Goal: Book appointment/travel/reservation

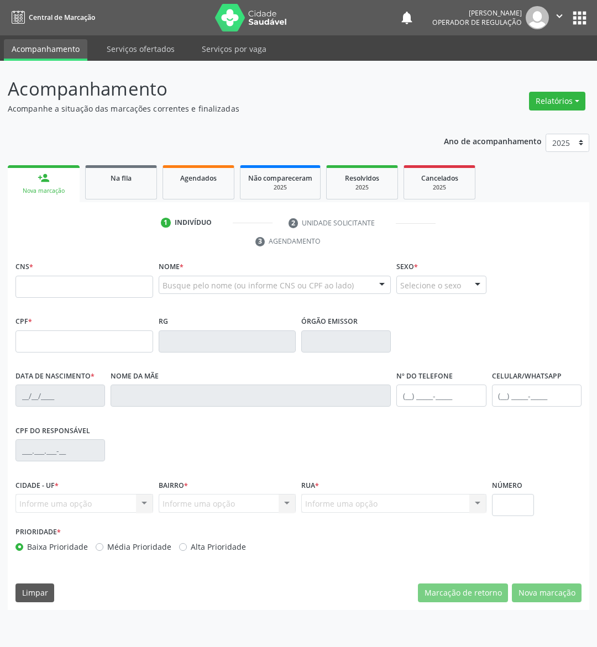
drag, startPoint x: 139, startPoint y: 135, endPoint x: 121, endPoint y: 156, distance: 28.2
click at [131, 140] on div "Ano de acompanhamento 2025 2024 2023 2022 2021 person_add Nova marcação Na fila…" at bounding box center [298, 368] width 581 height 484
click at [123, 166] on link "Na fila" at bounding box center [121, 182] width 72 height 34
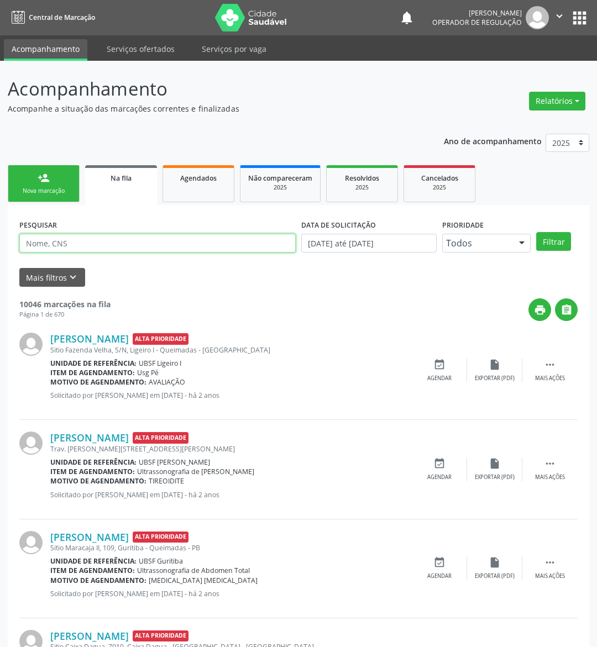
click at [123, 244] on input "text" at bounding box center [157, 243] width 276 height 19
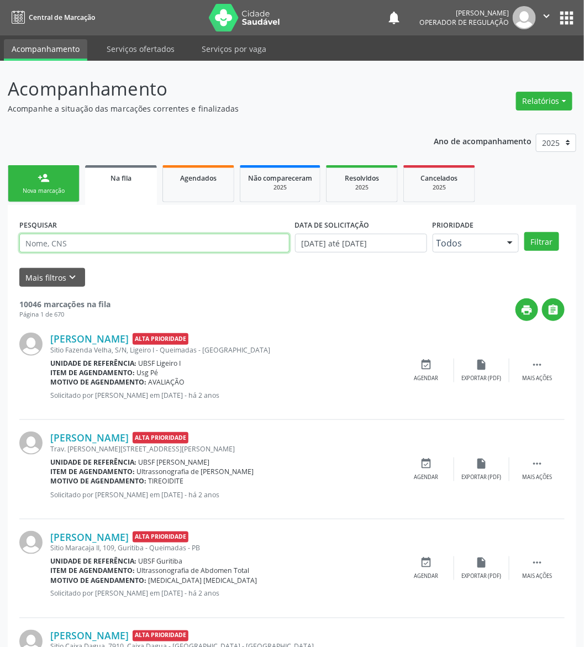
paste input "706802792435220"
click at [524, 232] on button "Filtrar" at bounding box center [541, 241] width 35 height 19
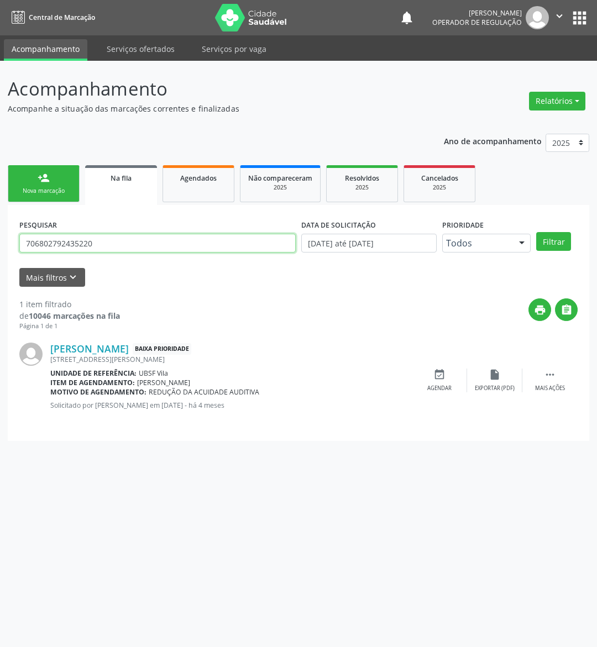
click at [88, 238] on input "706802792435220" at bounding box center [157, 243] width 276 height 19
type input "701006829252191"
click at [536, 232] on button "Filtrar" at bounding box center [553, 241] width 35 height 19
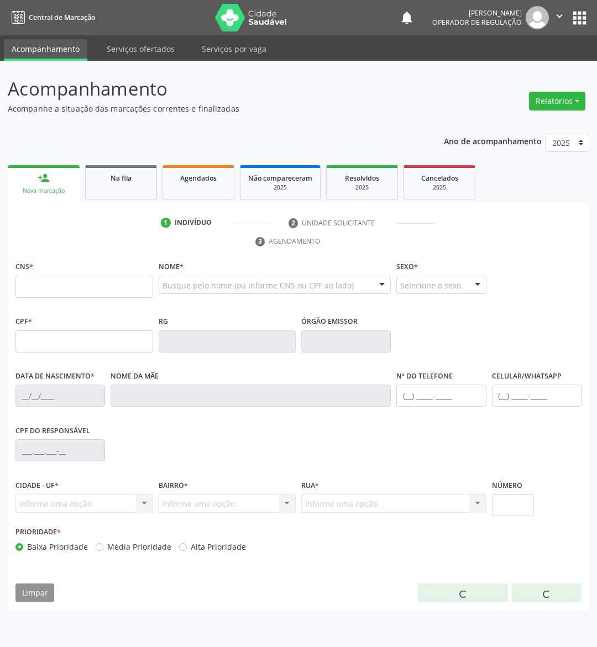
click at [131, 186] on link "Na fila" at bounding box center [121, 182] width 72 height 34
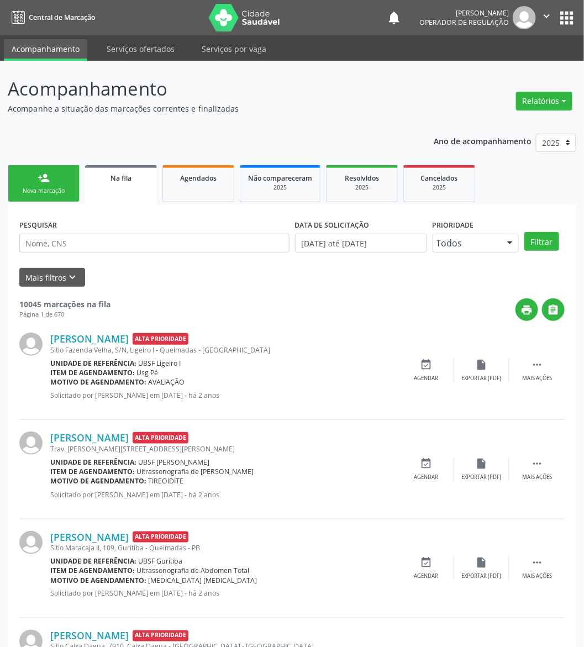
click at [166, 252] on div "PESQUISAR" at bounding box center [155, 238] width 276 height 43
click at [166, 247] on input "text" at bounding box center [154, 243] width 270 height 19
paste input "701006829252191"
type input "701006829252191"
click at [524, 232] on button "Filtrar" at bounding box center [541, 241] width 35 height 19
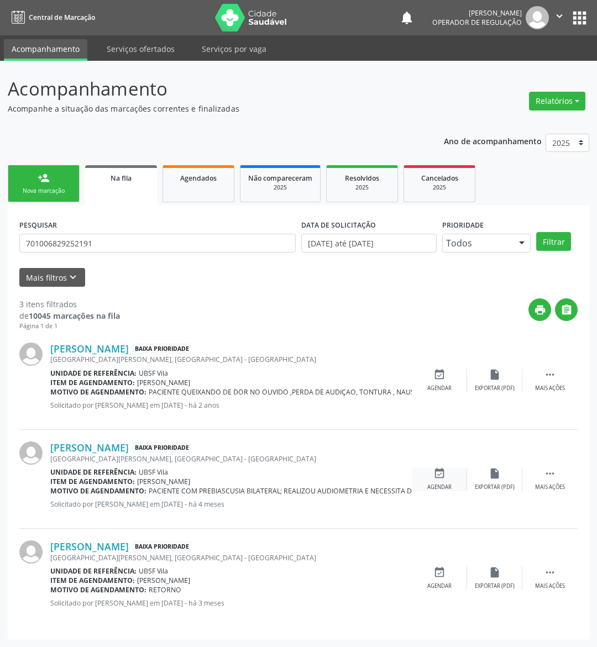
click at [441, 476] on icon "event_available" at bounding box center [439, 473] width 12 height 12
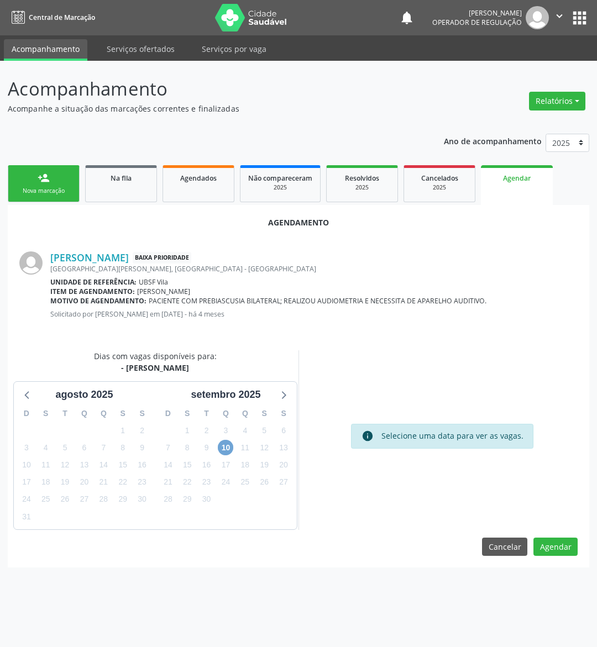
click at [219, 446] on span "10" at bounding box center [225, 447] width 15 height 15
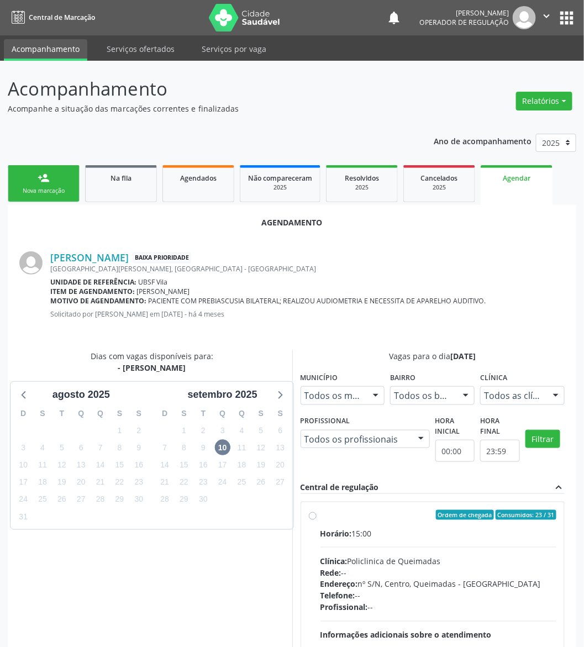
click at [385, 529] on div "Horário: 15:00" at bounding box center [438, 534] width 236 height 12
click at [317, 520] on input "Ordem de chegada Consumidos: 23 / 31 Horário: 15:00 Clínica: Policlinica de Que…" at bounding box center [313, 515] width 8 height 10
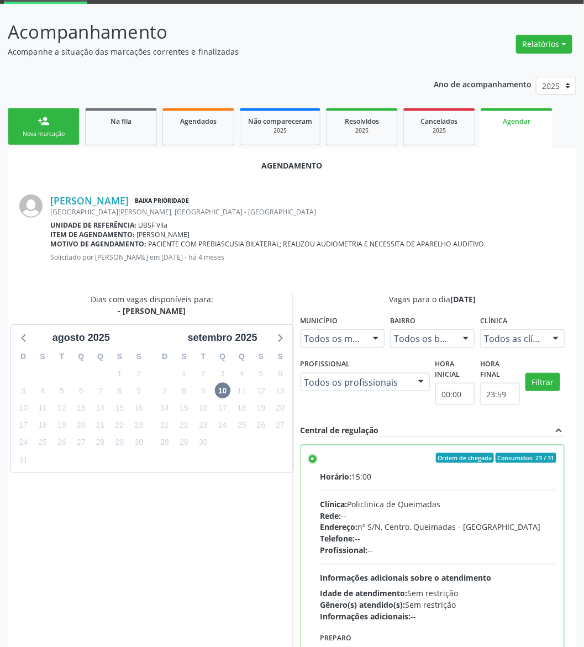
scroll to position [113, 0]
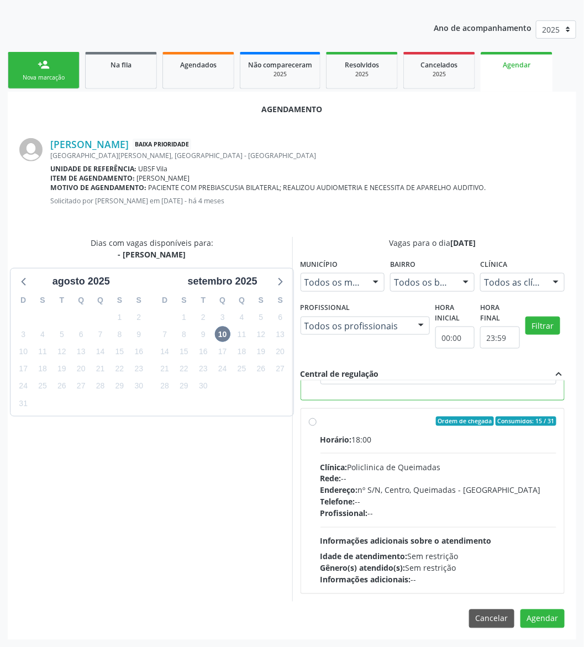
click at [404, 530] on div "Horário: 18:00 Clínica: Policlinica de Queimadas Rede: -- Endereço: nº S/N, Cen…" at bounding box center [438, 510] width 236 height 152
click at [317, 426] on input "Ordem de chegada Consumidos: 15 / 31 Horário: 18:00 Clínica: Policlinica de Que…" at bounding box center [313, 422] width 8 height 10
radio input "false"
radio input "true"
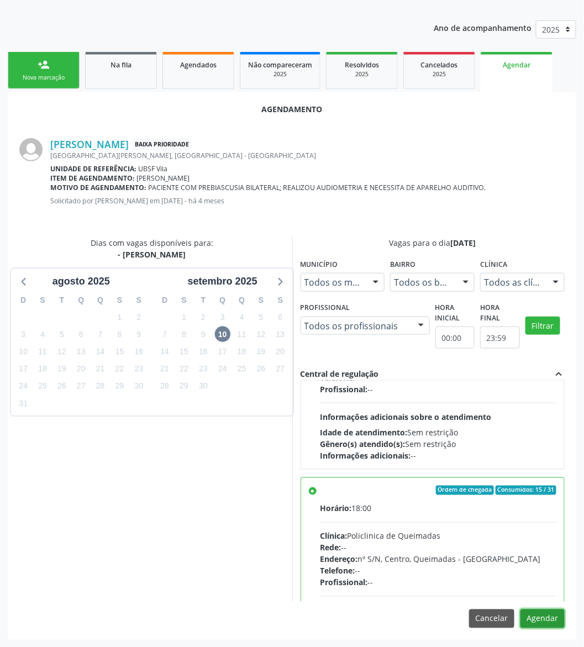
click at [547, 617] on button "Agendar" at bounding box center [542, 618] width 44 height 19
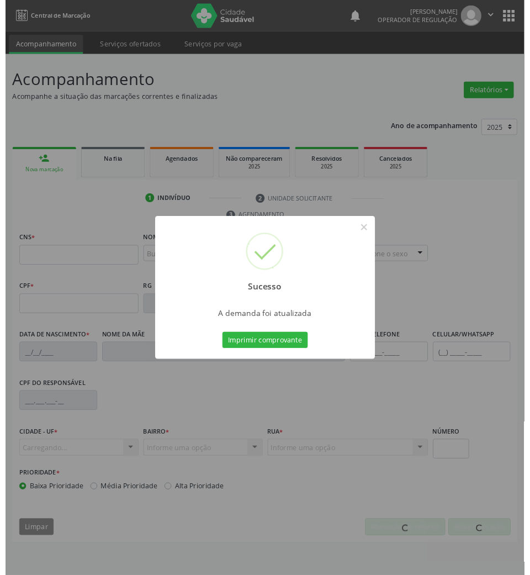
scroll to position [0, 0]
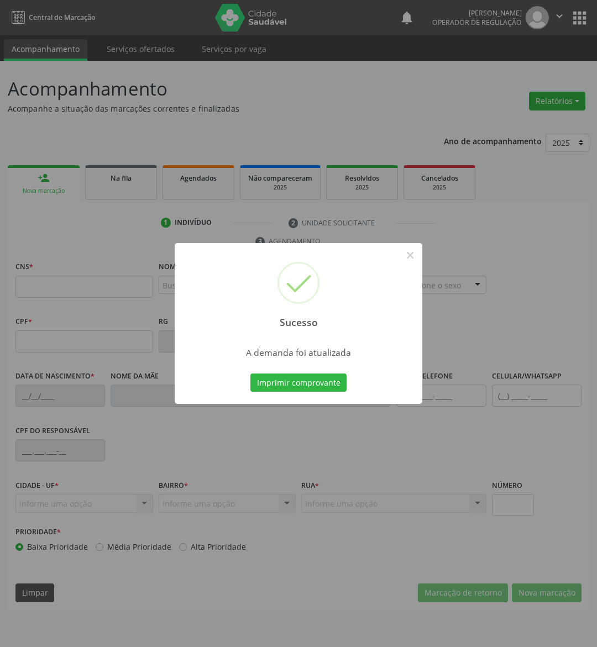
click at [312, 342] on div "A demanda foi atualizada" at bounding box center [298, 349] width 247 height 23
click at [312, 373] on button "Imprimir comprovante" at bounding box center [298, 382] width 96 height 19
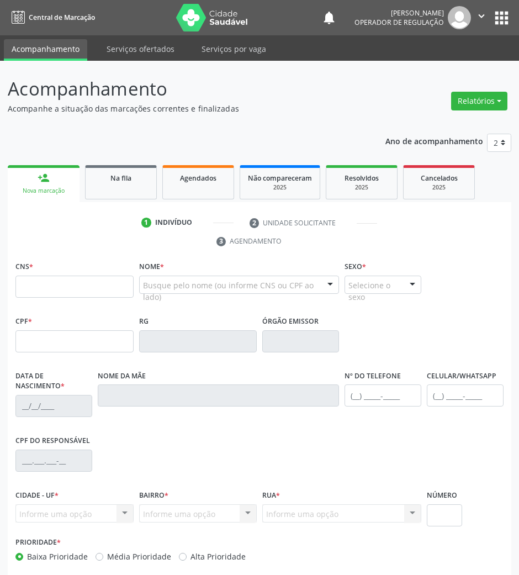
click at [137, 203] on div "1 Indivíduo 2 Unidade solicitante 3 Agendamento CNS * Nome * Busque pelo nome (…" at bounding box center [260, 411] width 504 height 418
click at [84, 198] on div "person_add Nova marcação Na fila Agendados Não compareceram 2025 Resolvidos 202…" at bounding box center [260, 390] width 504 height 457
click at [104, 181] on div "Na fila" at bounding box center [120, 178] width 55 height 12
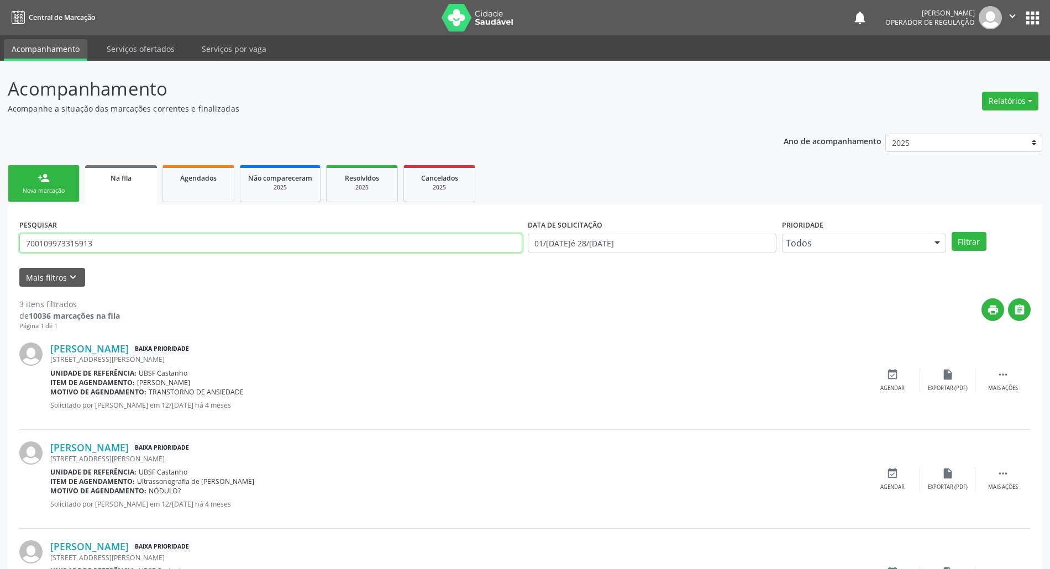
click at [148, 243] on input "700109973315913" at bounding box center [270, 243] width 503 height 19
type input "700404425892144"
click at [951, 232] on button "Filtrar" at bounding box center [968, 241] width 35 height 19
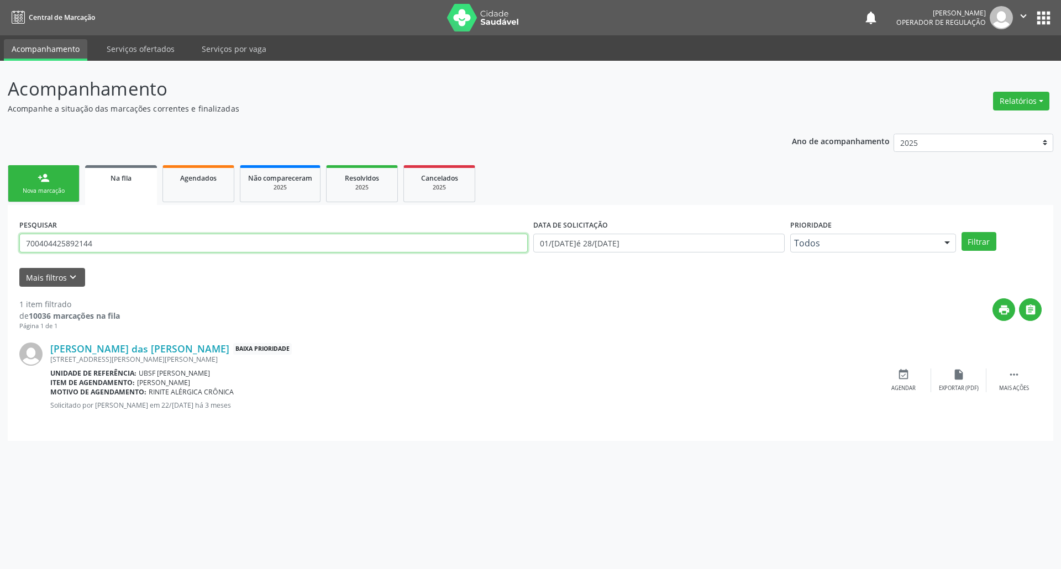
click at [148, 243] on input "700404425892144" at bounding box center [273, 243] width 508 height 19
click at [903, 382] on div "event_available Agendar" at bounding box center [903, 380] width 55 height 24
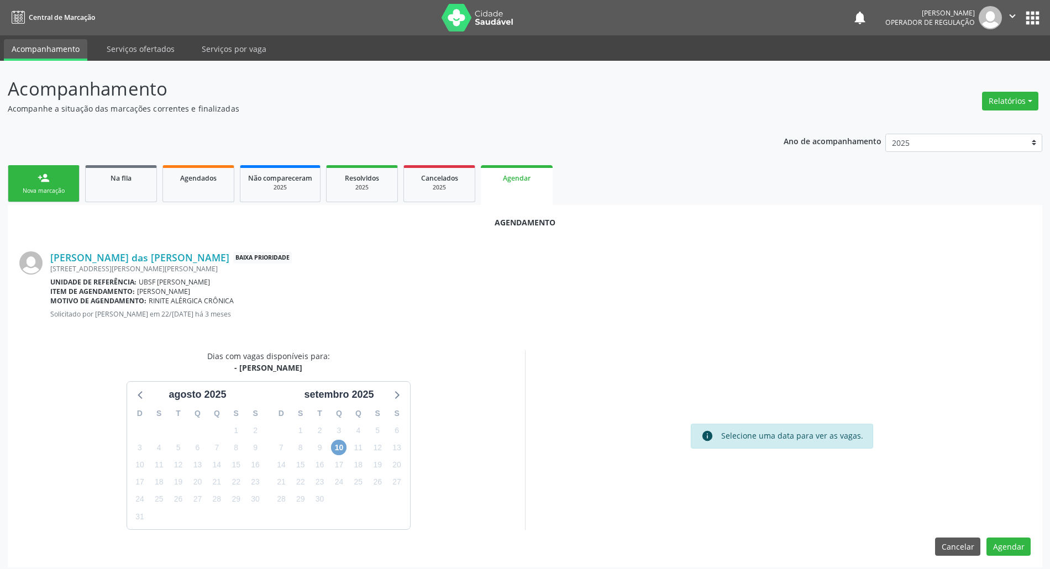
click at [333, 450] on span "10" at bounding box center [338, 447] width 15 height 15
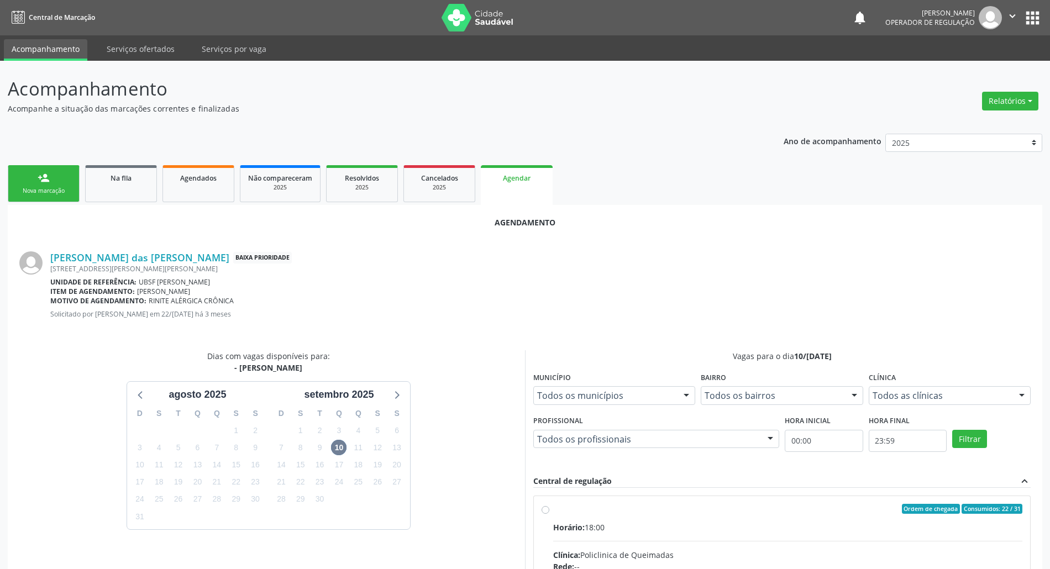
click at [724, 523] on div "Horário: 18:00" at bounding box center [787, 528] width 469 height 12
click at [549, 514] on input "Ordem de chegada Consumidos: 22 / 31 Horário: 18:00 Clínica: Policlinica de Que…" at bounding box center [545, 509] width 8 height 10
radio input "true"
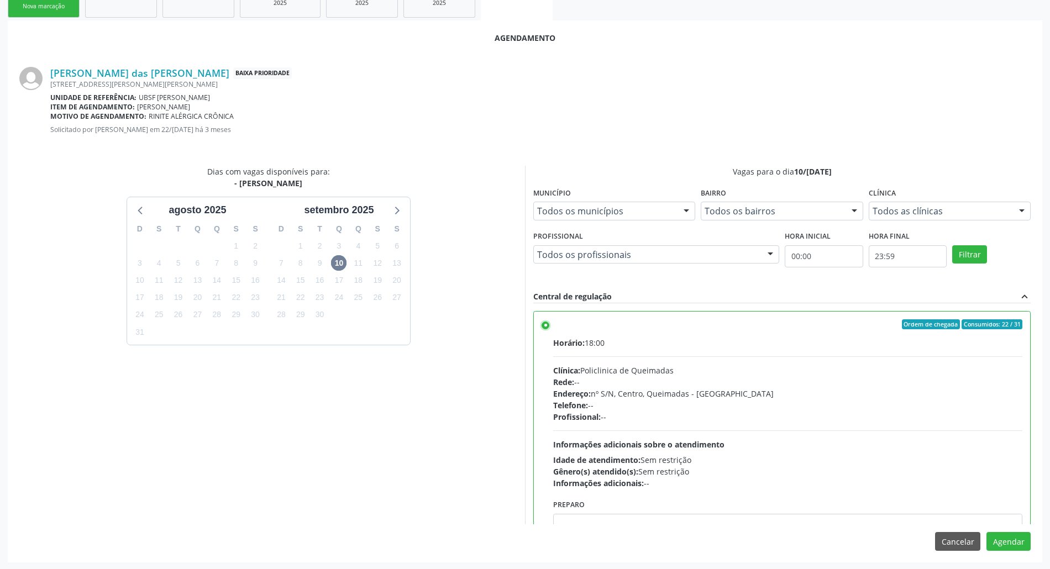
scroll to position [186, 0]
click at [1021, 536] on button "Agendar" at bounding box center [1008, 540] width 44 height 19
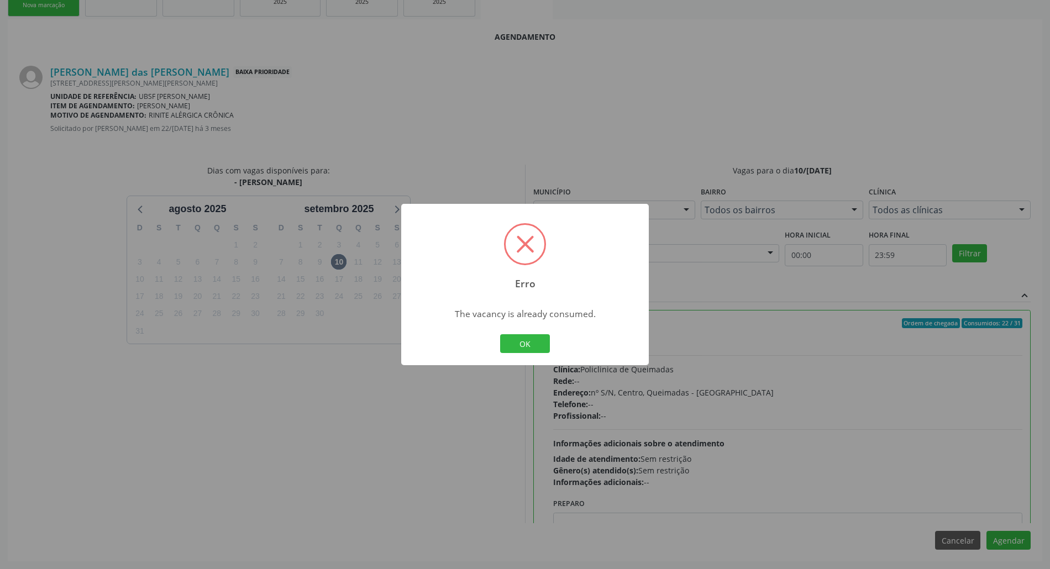
click at [520, 327] on div "Erro × The vacancy is already consumed. OK Cancel" at bounding box center [524, 284] width 247 height 161
click at [524, 341] on button "OK" at bounding box center [525, 343] width 50 height 19
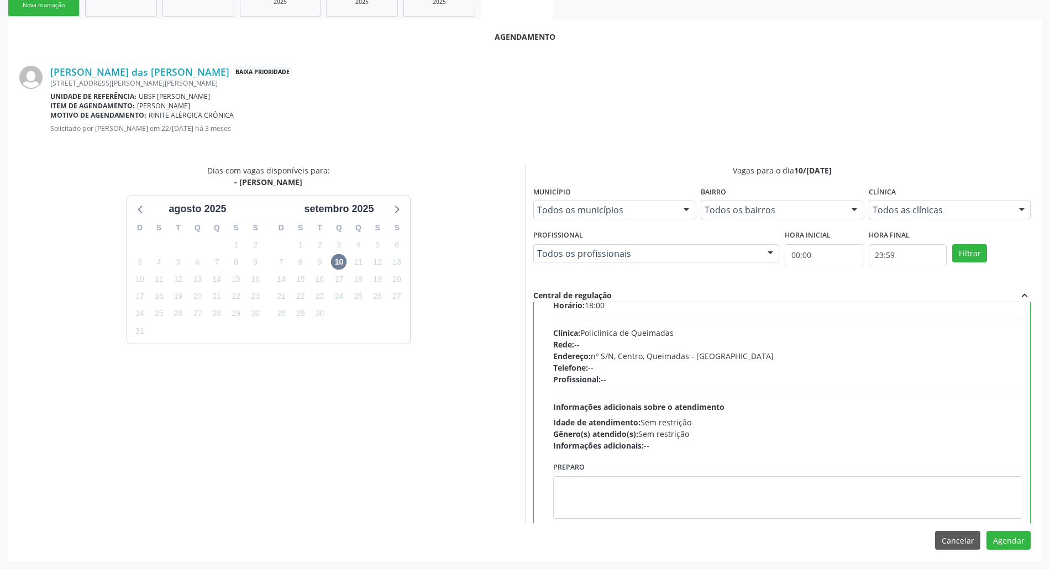
scroll to position [56, 0]
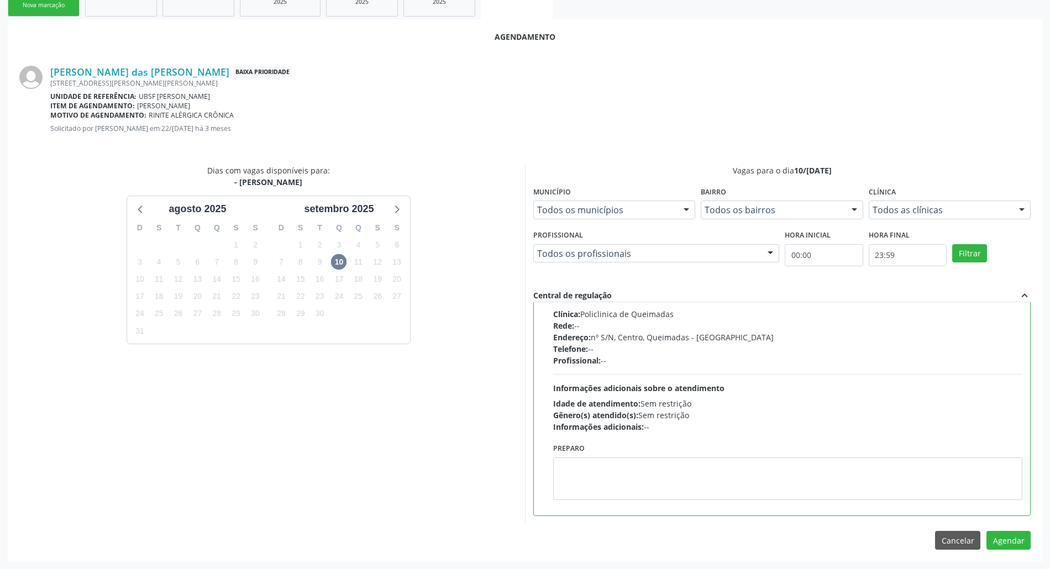
click at [933, 367] on div "Horário: 18:00 Clínica: Policlinica de Queimadas Rede: -- Endereço: nº S/N, Cen…" at bounding box center [787, 357] width 469 height 152
click at [549, 273] on input "Ordem de chegada Consumidos: 22 / 31 Horário: 18:00 Clínica: Policlinica de Que…" at bounding box center [545, 268] width 8 height 10
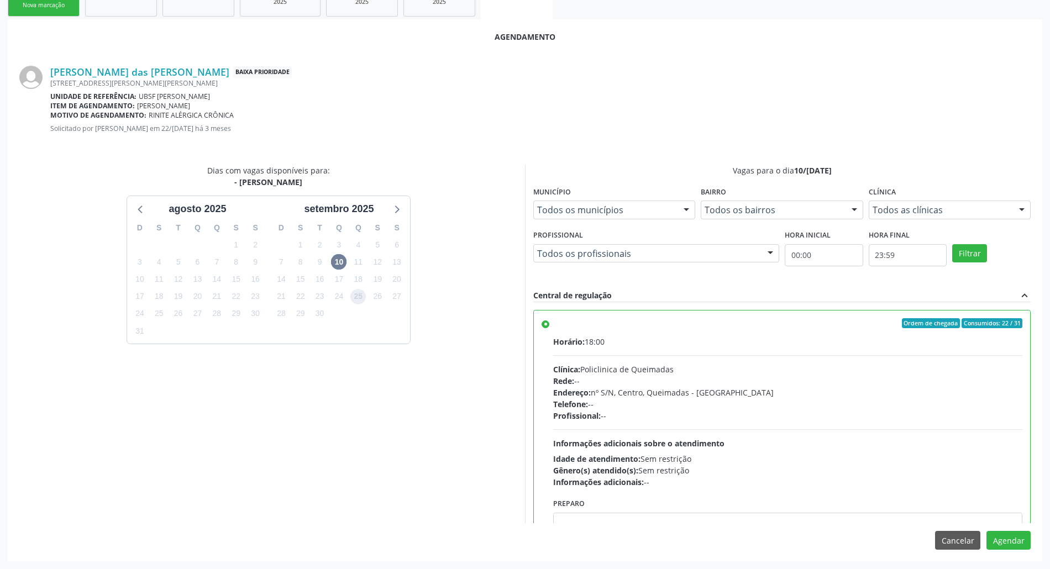
click at [361, 294] on span "25" at bounding box center [357, 296] width 15 height 15
click at [336, 264] on span "10" at bounding box center [338, 261] width 15 height 15
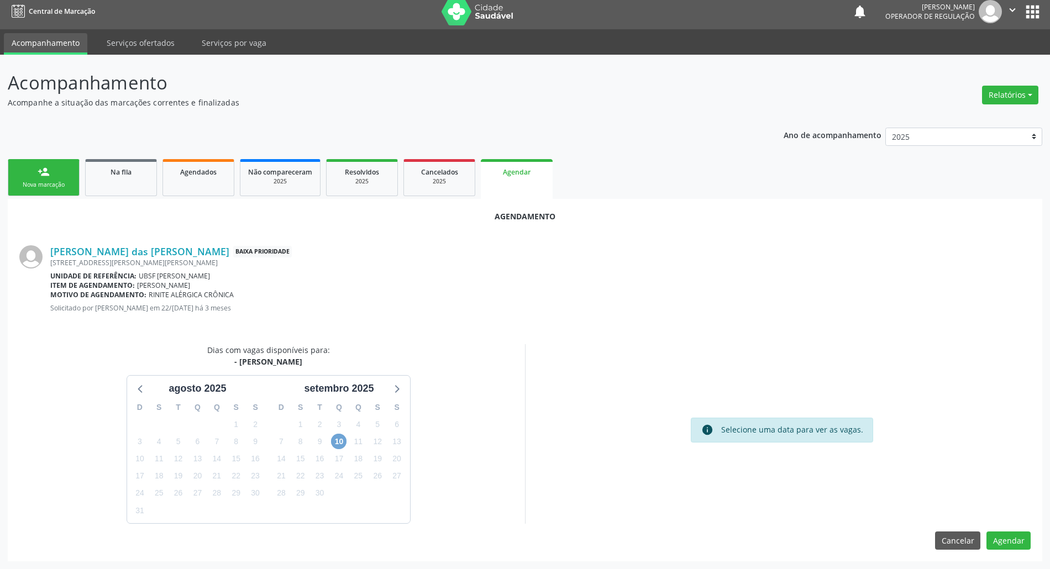
scroll to position [7, 0]
click at [339, 443] on span "10" at bounding box center [338, 441] width 15 height 15
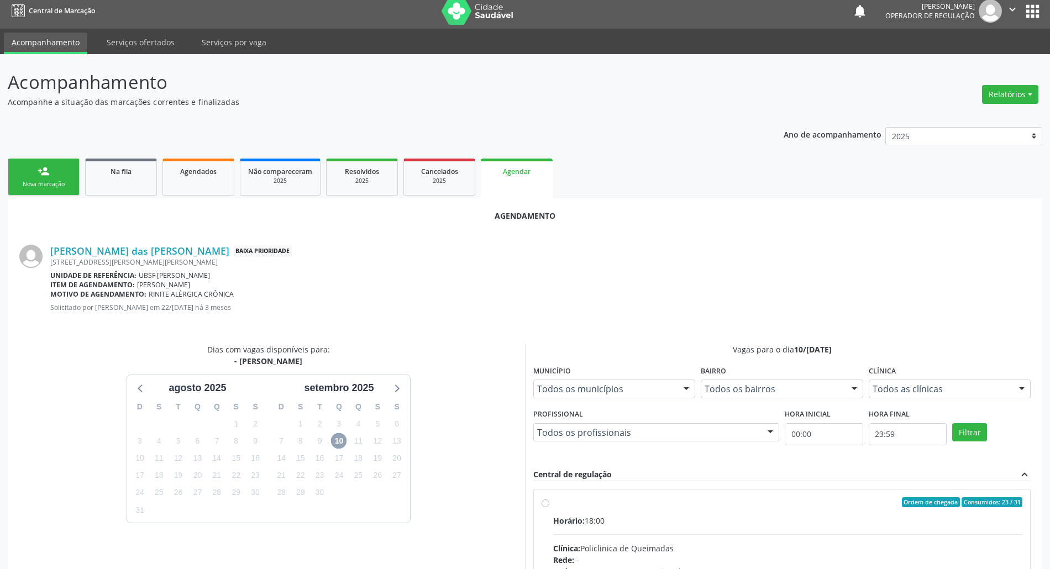
scroll to position [166, 0]
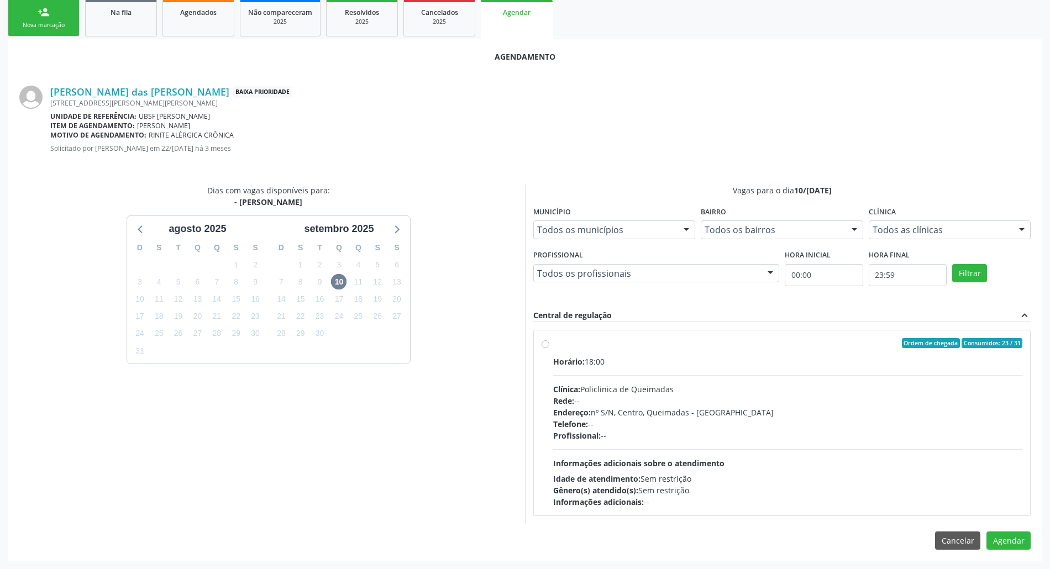
click at [566, 338] on div "Ordem de chegada Consumidos: 23 / 31" at bounding box center [787, 343] width 469 height 10
click at [549, 338] on input "Ordem de chegada Consumidos: 23 / 31 Horário: 18:00 Clínica: Policlinica de Que…" at bounding box center [545, 343] width 8 height 10
radio input "true"
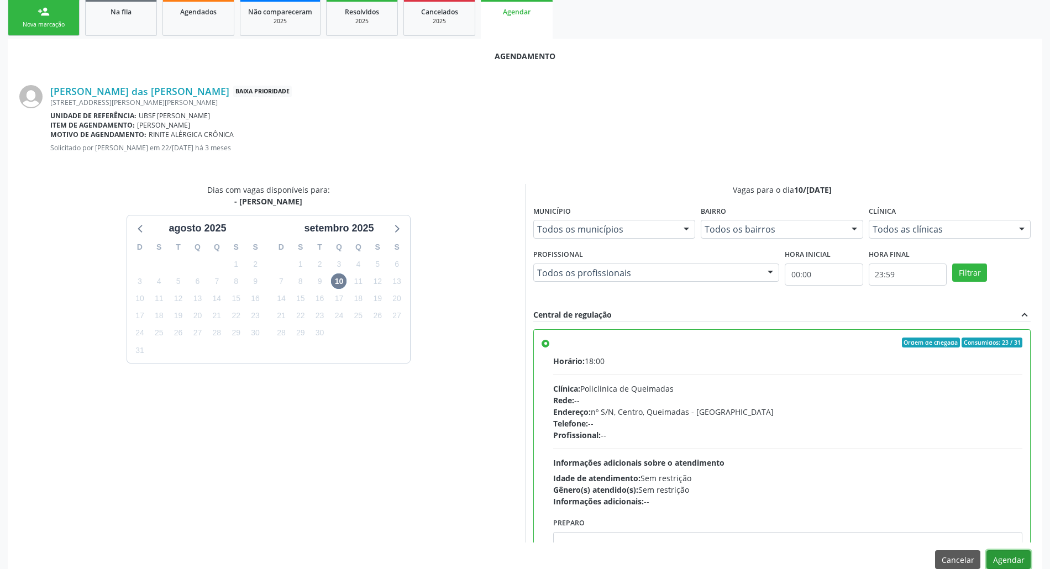
click at [1002, 562] on button "Agendar" at bounding box center [1008, 559] width 44 height 19
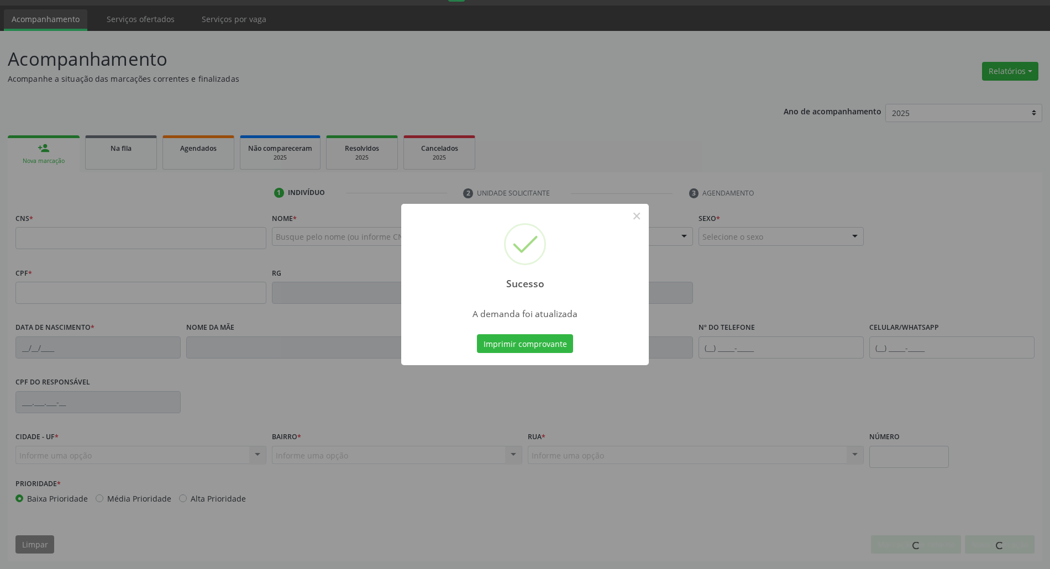
scroll to position [30, 0]
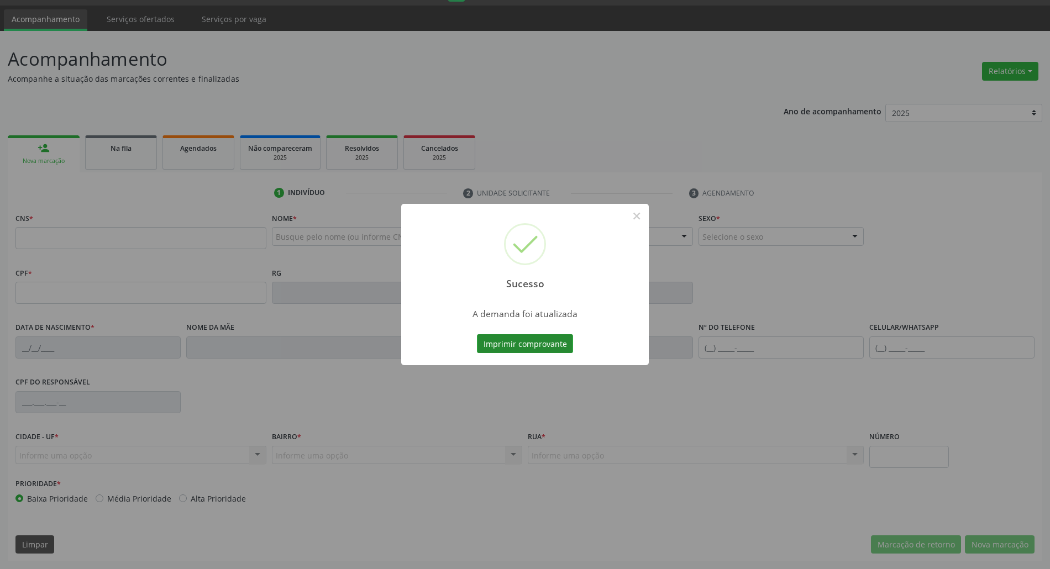
click at [569, 344] on button "Imprimir comprovante" at bounding box center [525, 343] width 96 height 19
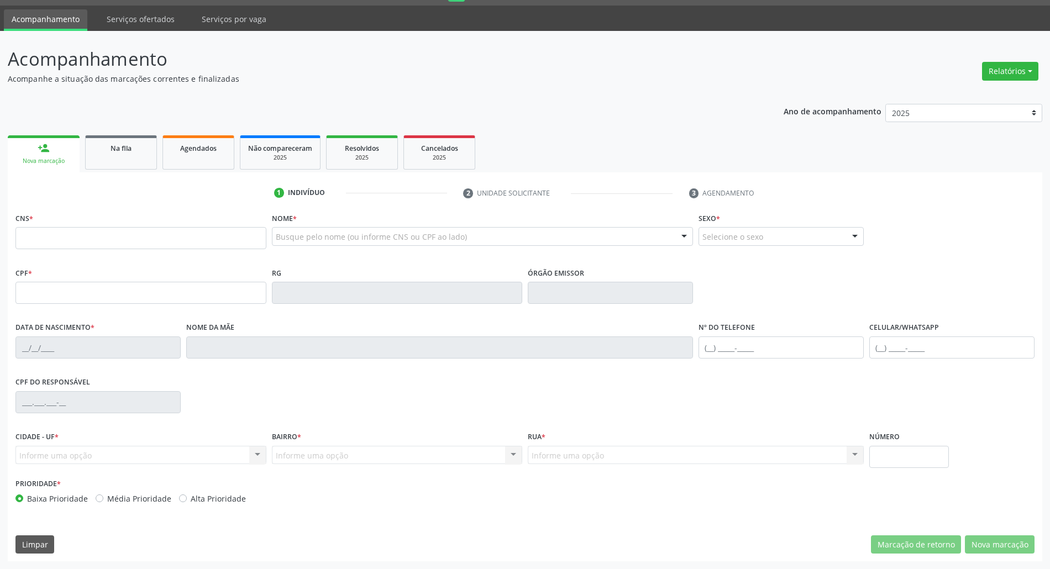
click at [138, 173] on div "1 Indivíduo 2 Unidade solicitante 3 Agendamento CNS * Nome * Busque pelo nome (…" at bounding box center [525, 366] width 1034 height 389
click at [130, 162] on link "Na fila" at bounding box center [121, 152] width 72 height 34
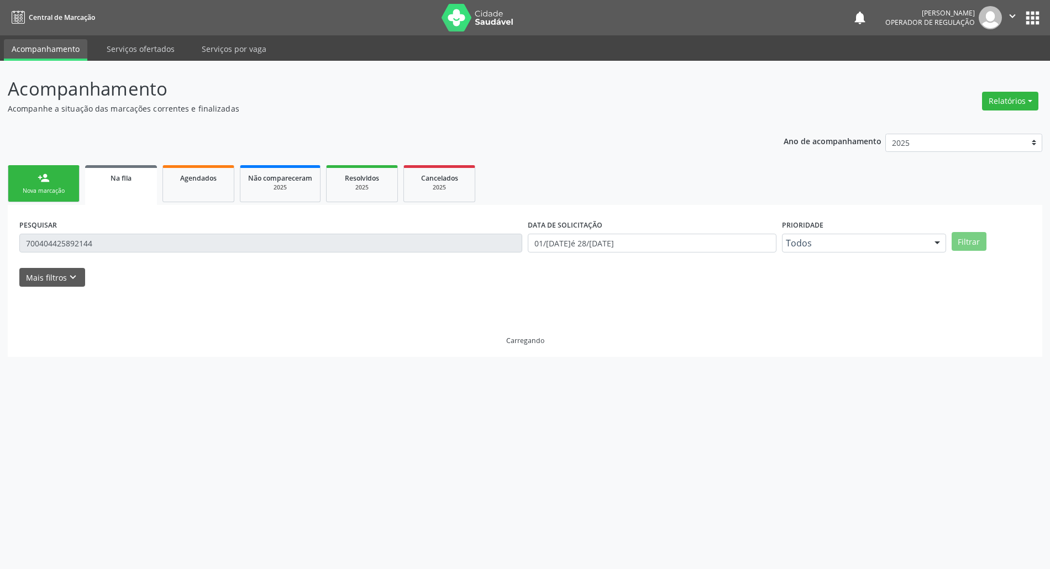
scroll to position [0, 0]
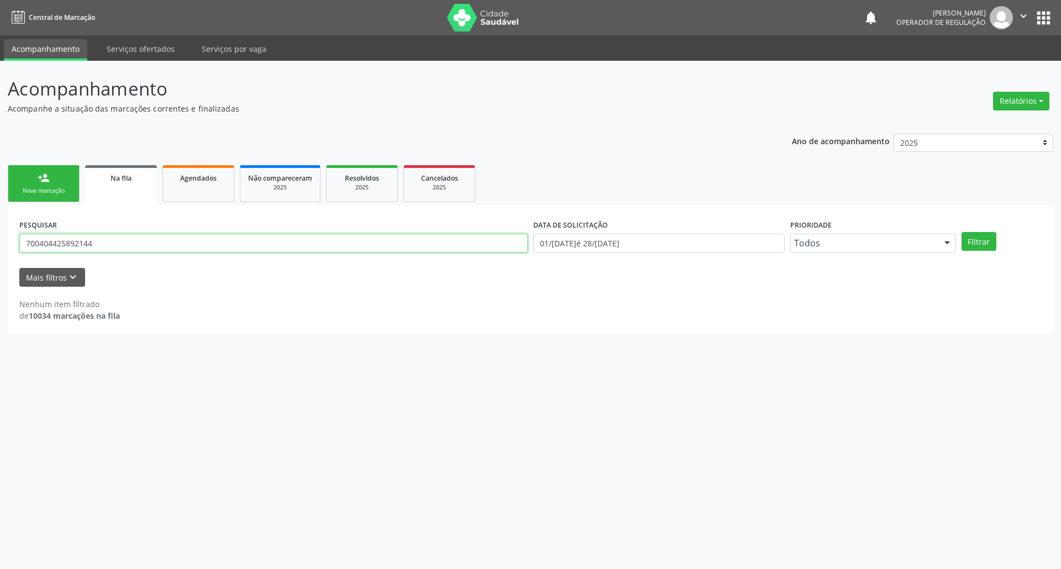
click at [60, 239] on input "700404425892144" at bounding box center [273, 243] width 508 height 19
type input "704708709270036"
click at [961, 232] on button "Filtrar" at bounding box center [978, 241] width 35 height 19
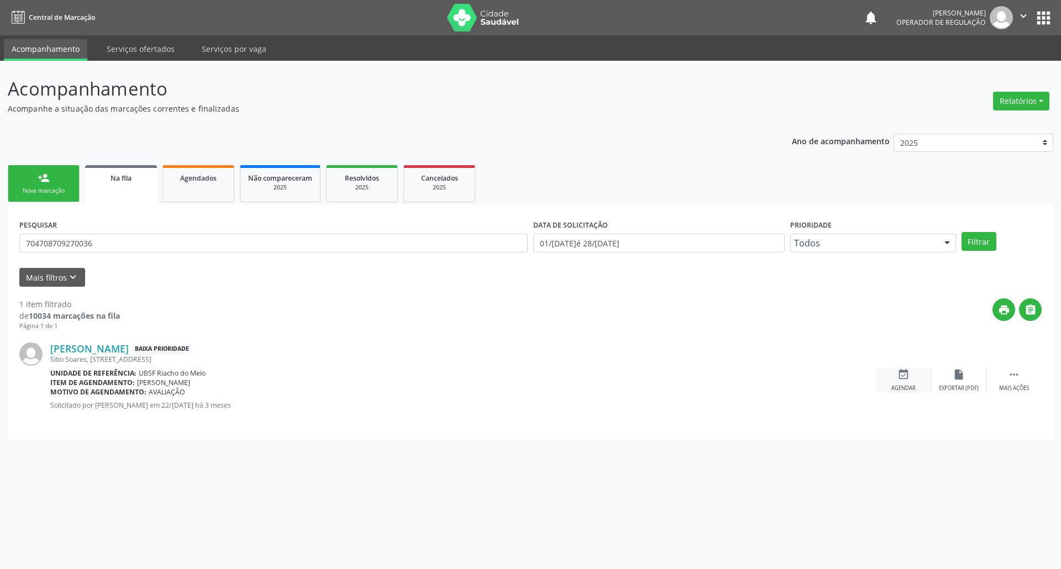
click at [911, 374] on div "event_available Agendar" at bounding box center [903, 380] width 55 height 24
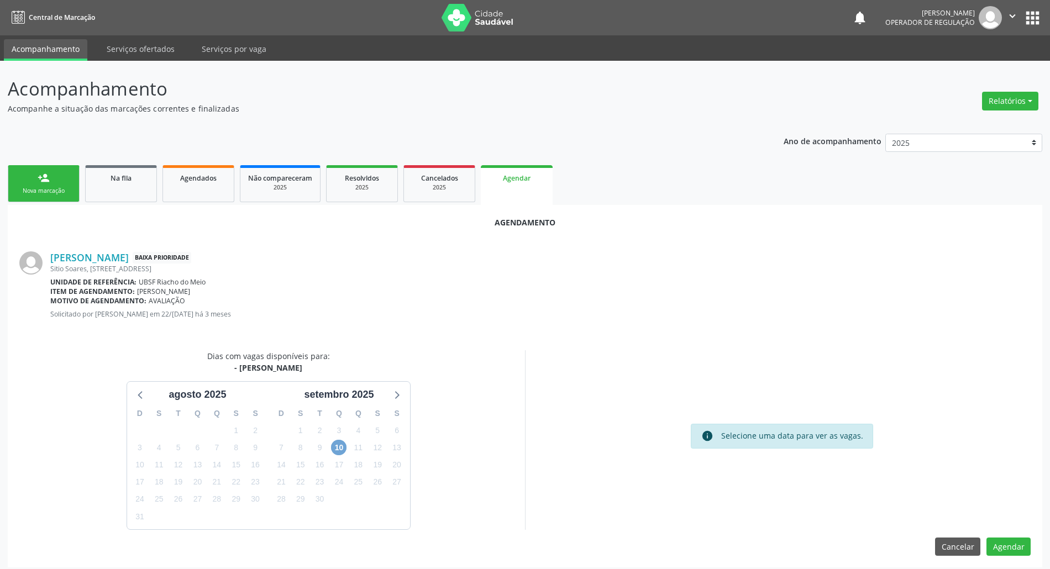
click at [338, 452] on span "10" at bounding box center [338, 447] width 15 height 15
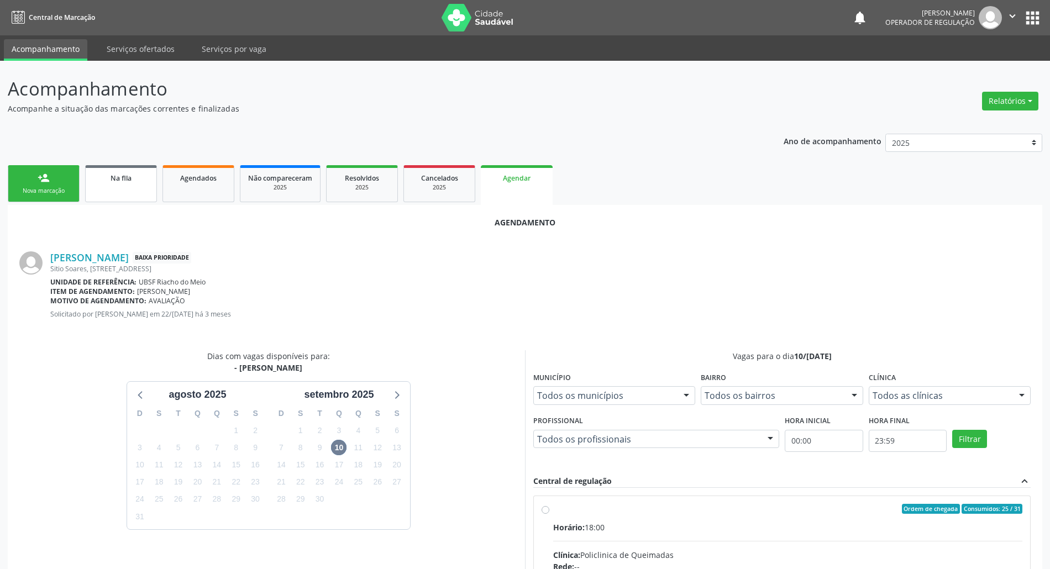
click at [127, 182] on div "Na fila" at bounding box center [120, 178] width 55 height 12
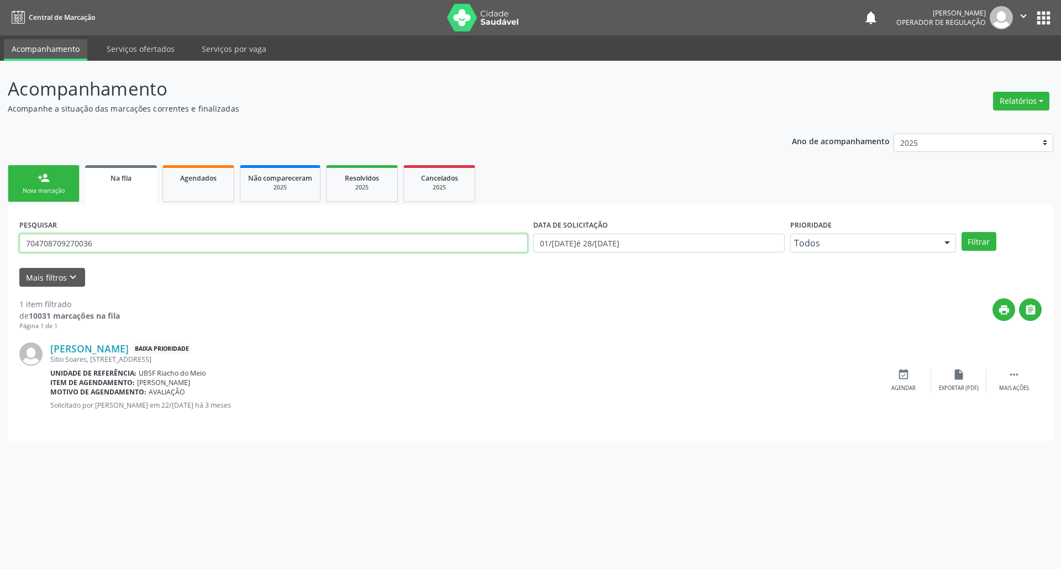
click at [114, 252] on input "704708709270036" at bounding box center [273, 243] width 508 height 19
type input "704603640179120"
click at [961, 232] on button "Filtrar" at bounding box center [978, 241] width 35 height 19
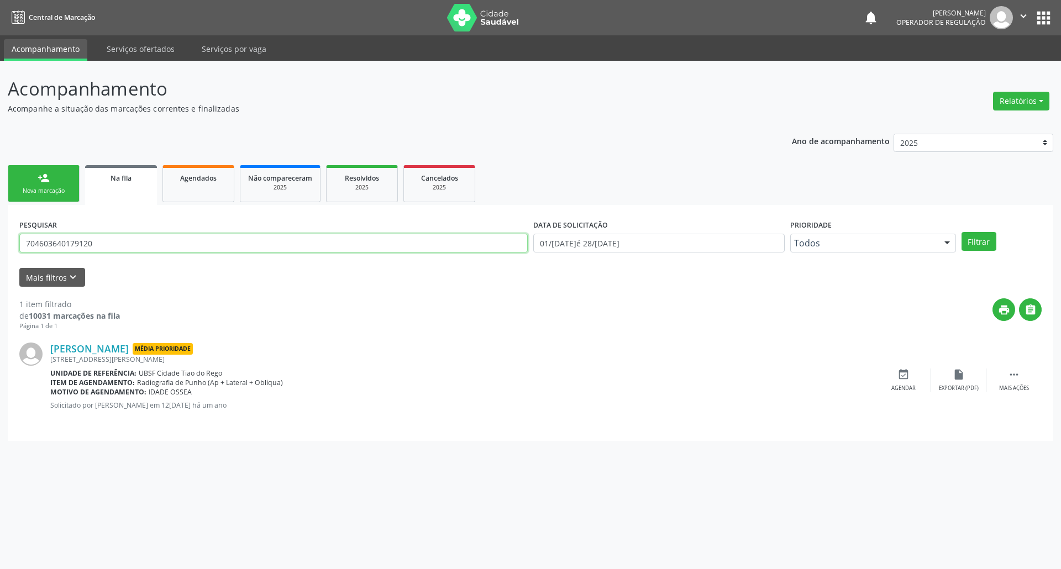
click at [113, 246] on input "704603640179120" at bounding box center [273, 243] width 508 height 19
click at [56, 198] on link "person_add Nova marcação" at bounding box center [44, 183] width 72 height 37
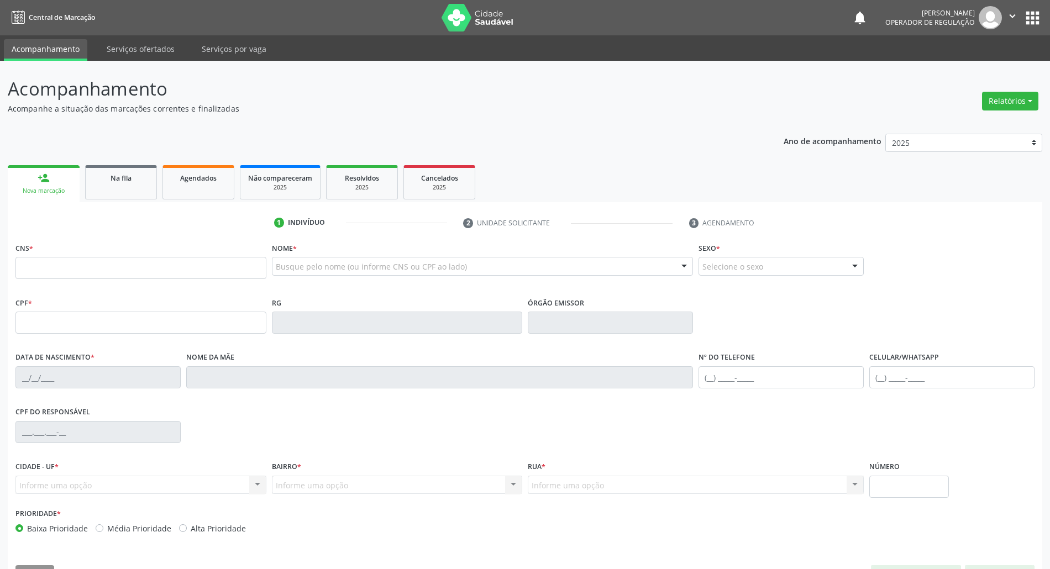
drag, startPoint x: 56, startPoint y: 252, endPoint x: 54, endPoint y: 263, distance: 10.9
click at [56, 253] on div "CNS *" at bounding box center [140, 259] width 251 height 39
click at [54, 263] on input "text" at bounding box center [140, 268] width 251 height 22
paste input "704 6036 4017 9120"
type input "704 6036 4017 9120"
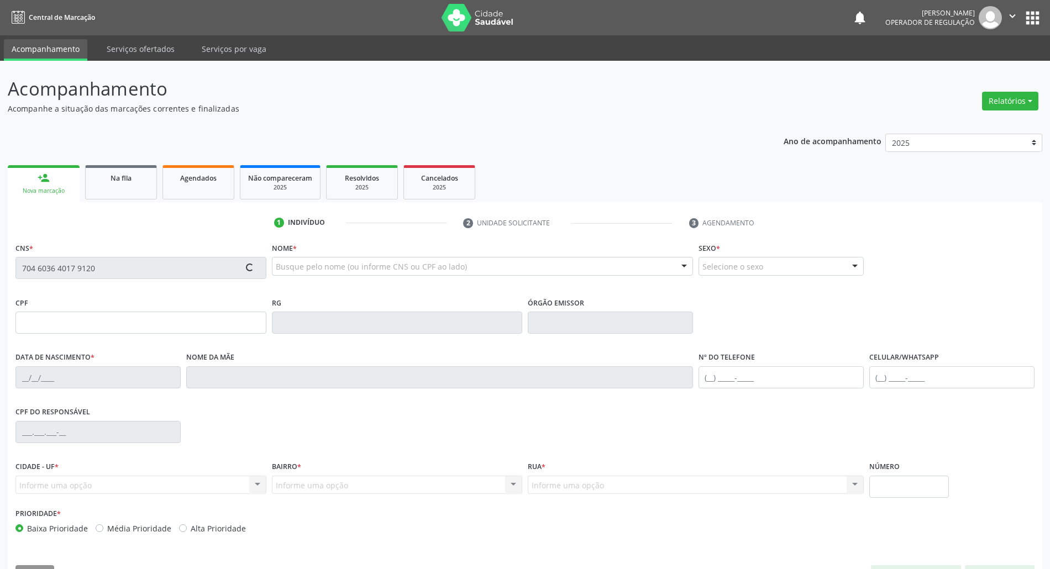
scroll to position [30, 0]
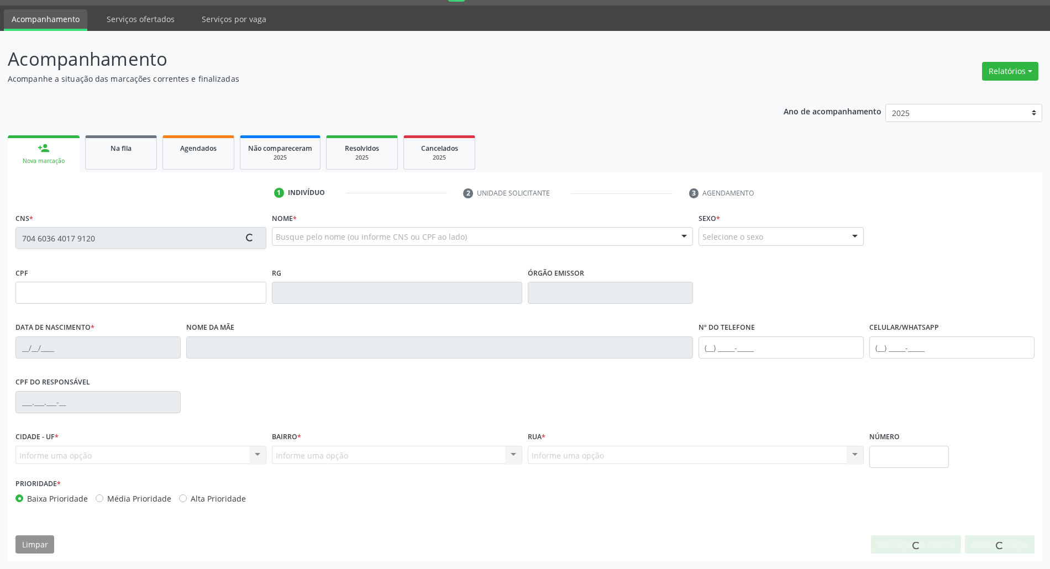
type input "155.444.224-94"
type input "13/[DATE]"
type input "[PERSON_NAME]"
type input "[PHONE_NUMBER]"
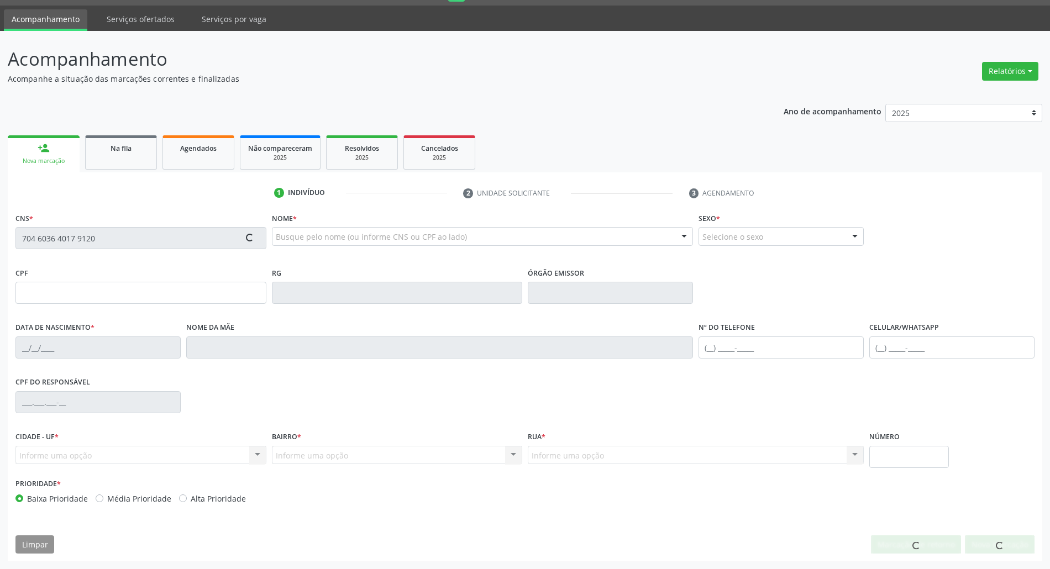
type input "143.154.774-35"
type input "922"
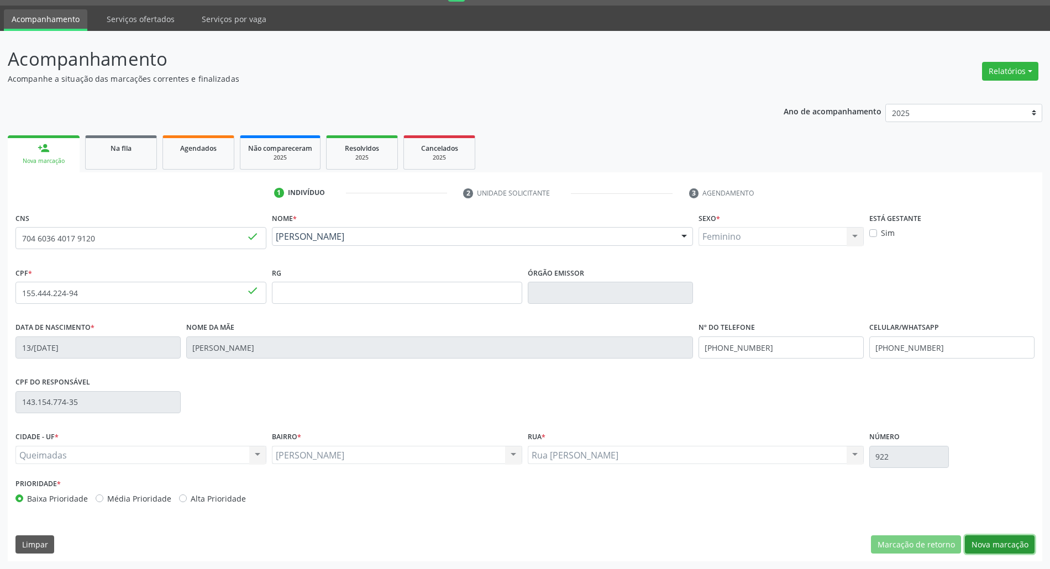
click at [992, 537] on button "Nova marcação" at bounding box center [1000, 544] width 70 height 19
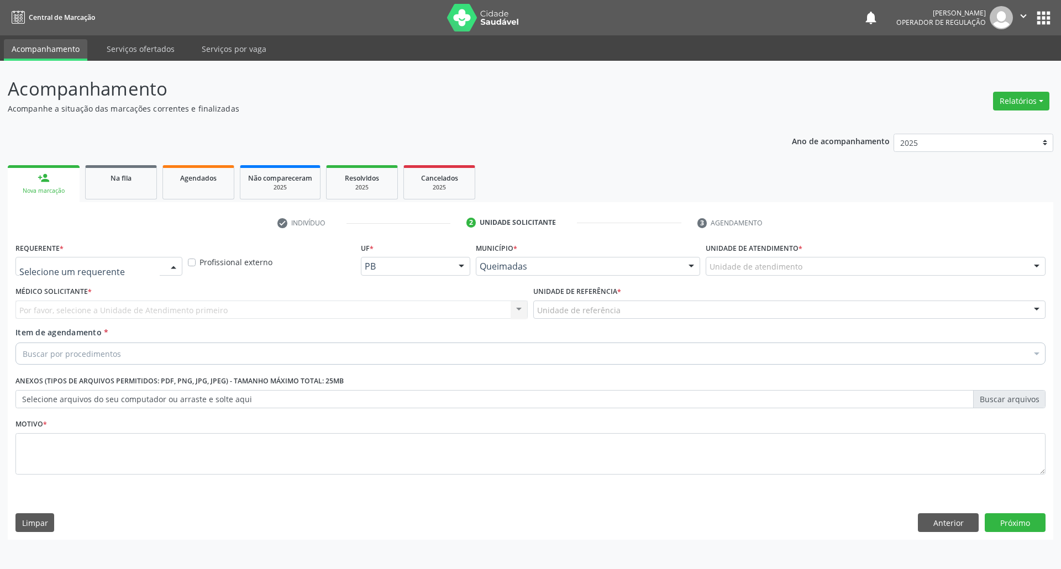
drag, startPoint x: 81, startPoint y: 275, endPoint x: 55, endPoint y: 287, distance: 28.4
click at [80, 275] on div "Médico(a) Enfermeiro(a) Paciente Nenhum resultado encontrado para: " " Não há n…" at bounding box center [98, 266] width 167 height 19
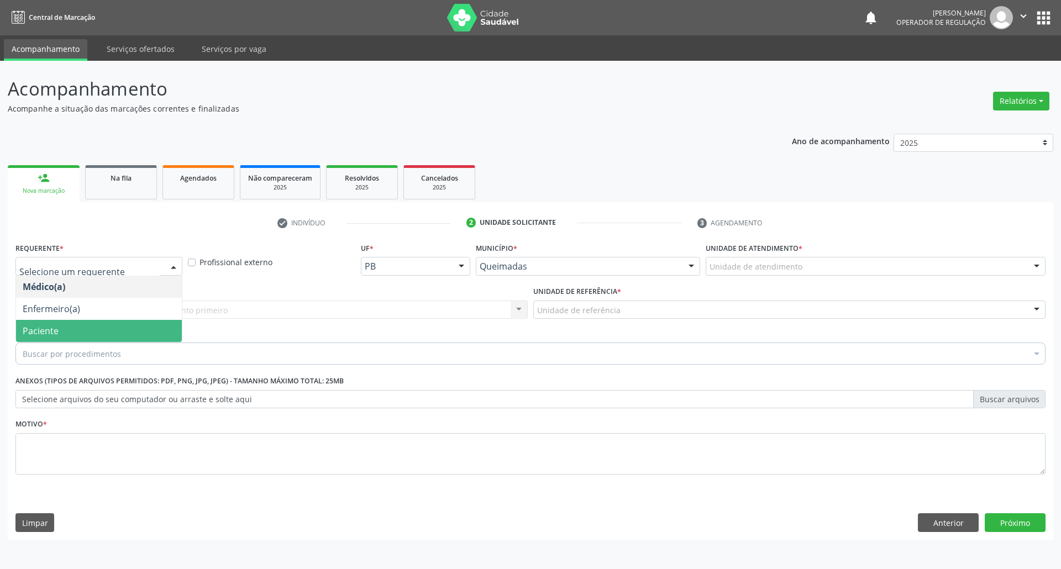
click at [49, 320] on span "Paciente" at bounding box center [99, 331] width 166 height 22
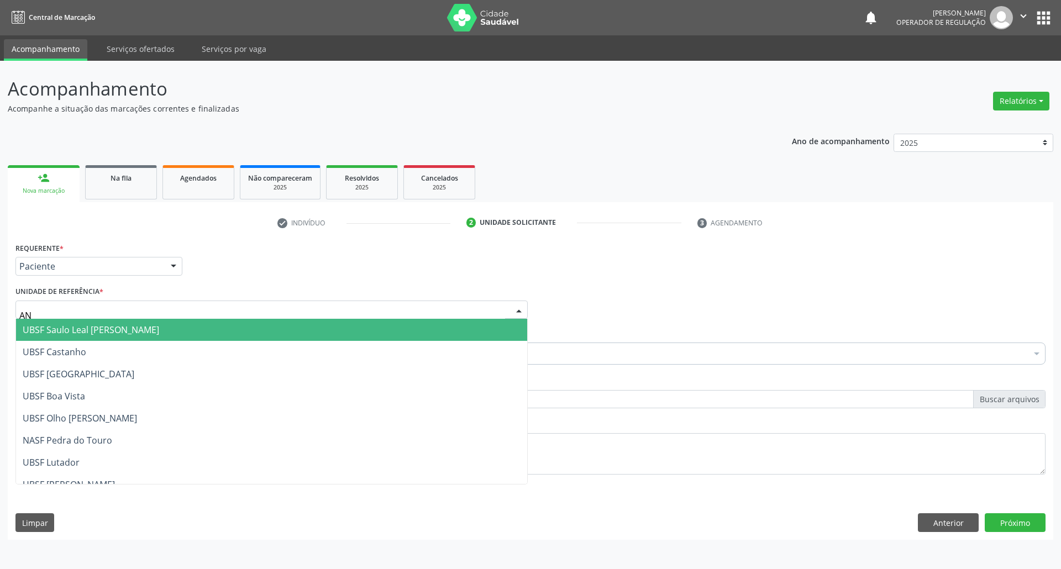
type input "ANI"
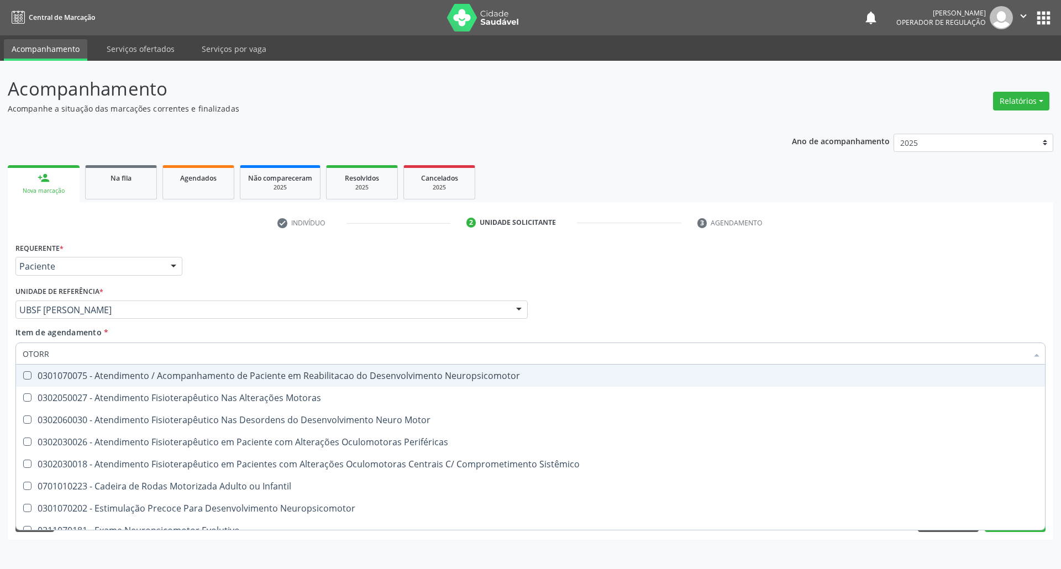
type input "OTORRI"
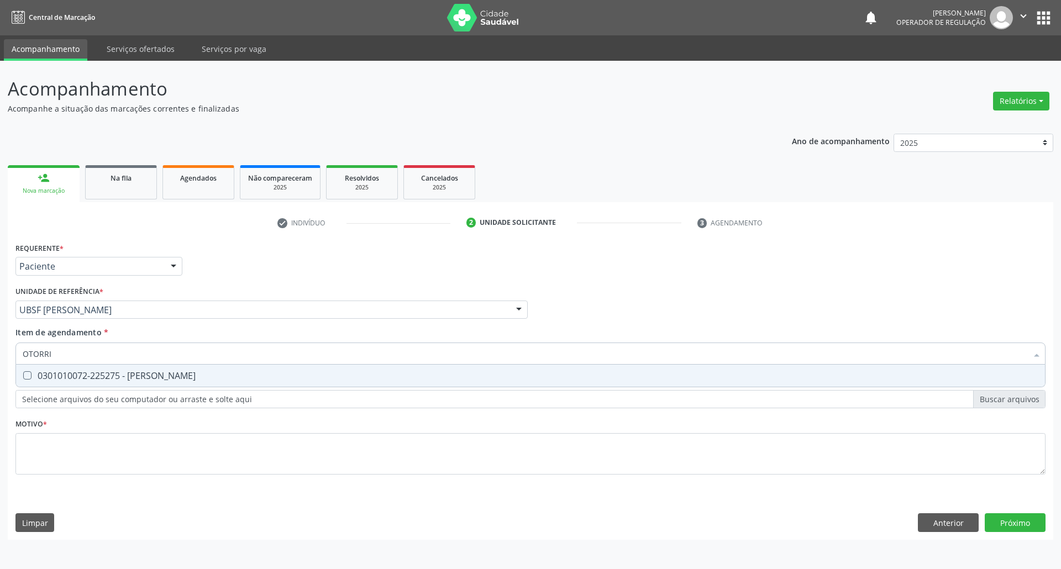
click at [56, 374] on div "0301010072-225275 - [PERSON_NAME]" at bounding box center [530, 375] width 1015 height 9
checkbox Otorrinolaringologista "true"
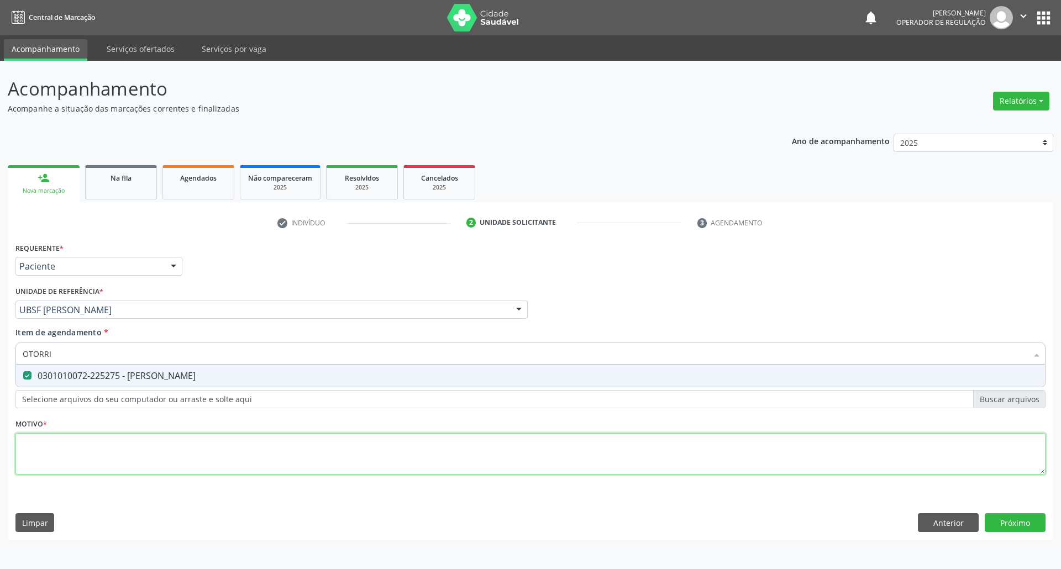
click at [31, 447] on div "Requerente * Paciente Médico(a) Enfermeiro(a) Paciente Nenhum resultado encontr…" at bounding box center [530, 365] width 1030 height 250
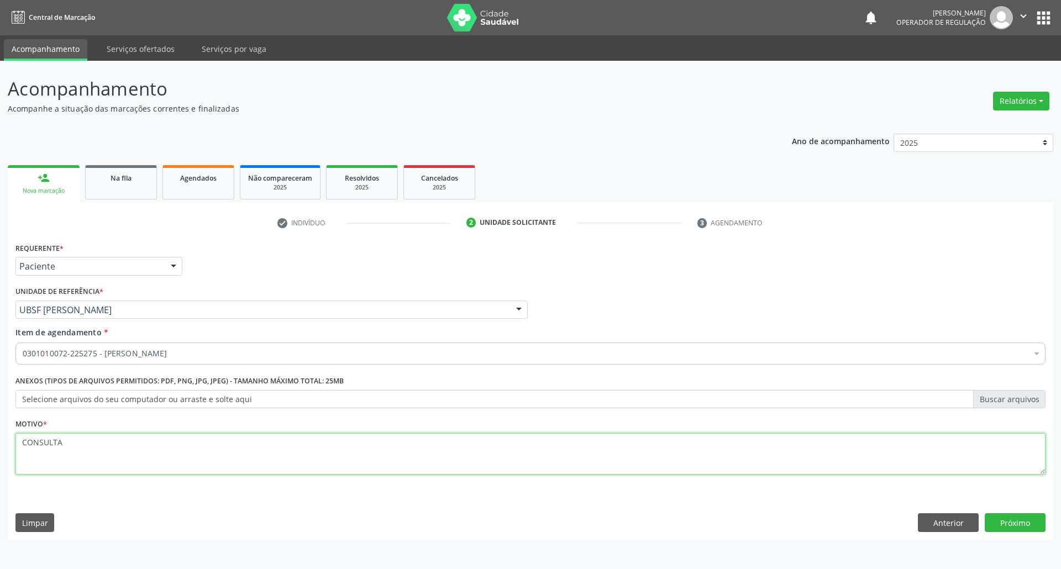
type textarea "CONSULTA"
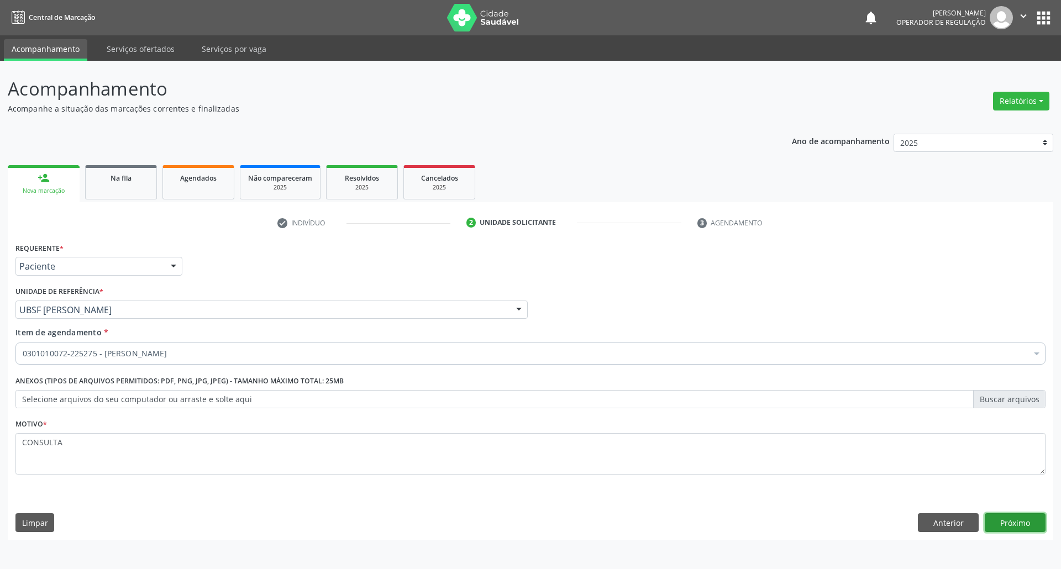
click button "Próximo" at bounding box center [1014, 522] width 61 height 19
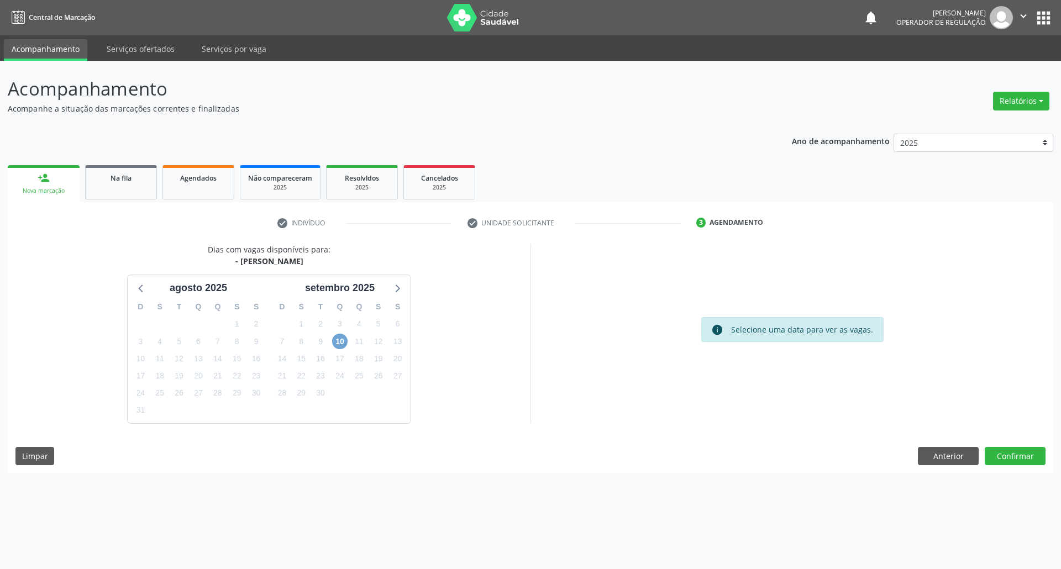
drag, startPoint x: 341, startPoint y: 345, endPoint x: 338, endPoint y: 336, distance: 9.3
click at [340, 345] on span "10" at bounding box center [339, 341] width 15 height 15
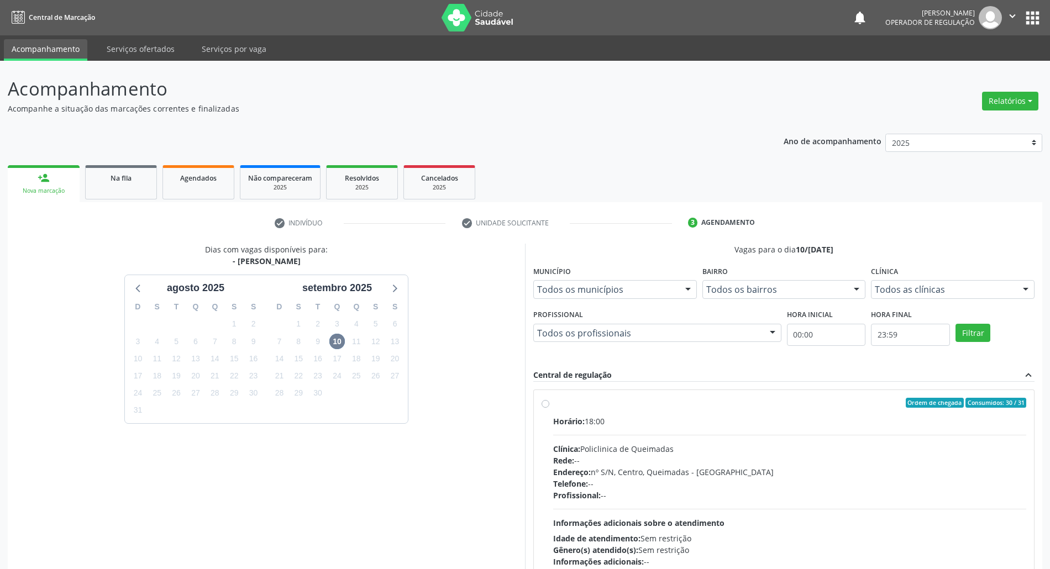
click at [955, 431] on div "Horário: 18:00 Clínica: Policlinica de Queimadas Rede: -- Endereço: nº S/N, Cen…" at bounding box center [789, 491] width 473 height 152
click at [549, 408] on input "Ordem de chegada Consumidos: 30 / 31 Horário: 18:00 Clínica: Policlinica de Que…" at bounding box center [545, 403] width 8 height 10
radio input "true"
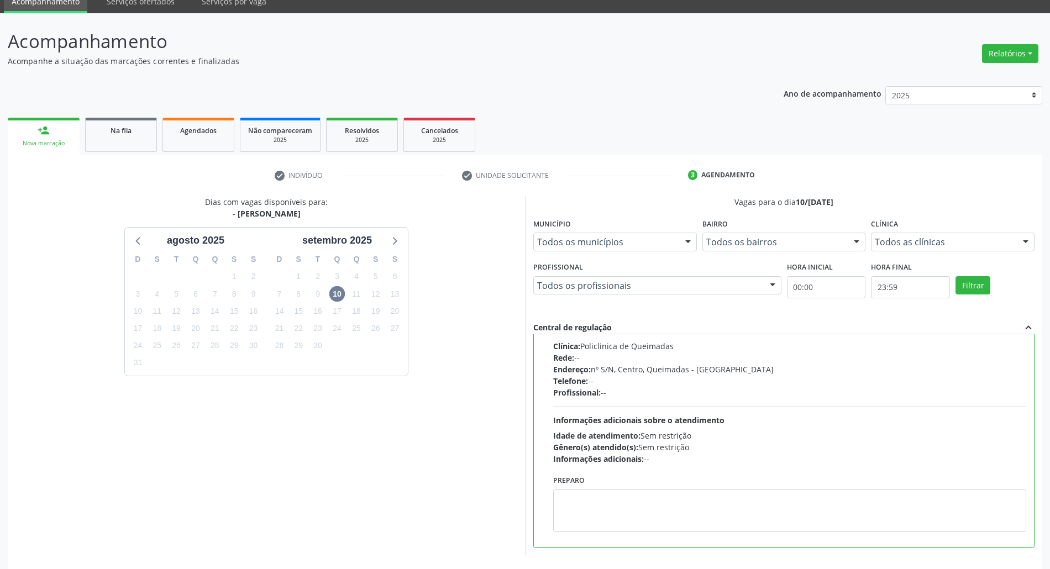
scroll to position [91, 0]
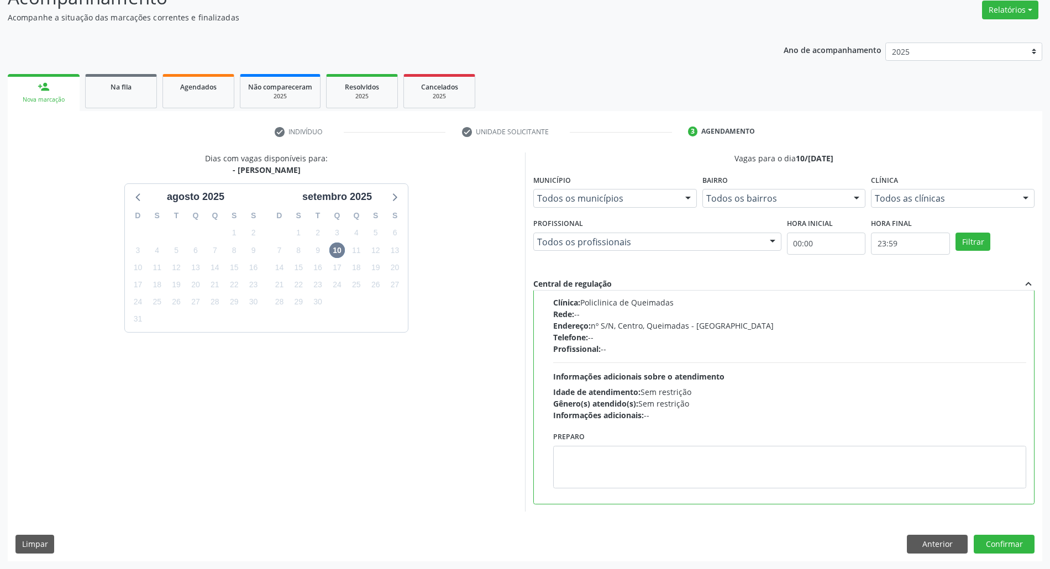
click at [987, 533] on div "Dias com vagas disponíveis para: - Médico Otorrinolaringologista ago[DATE] S T …" at bounding box center [525, 356] width 1034 height 408
click at [991, 538] on button "Confirmar" at bounding box center [1003, 544] width 61 height 19
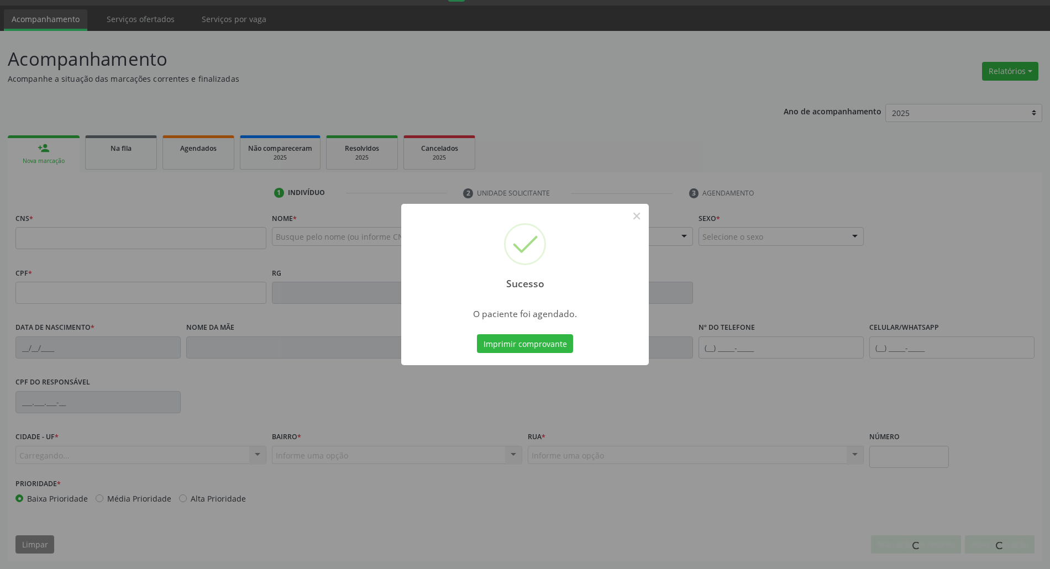
scroll to position [30, 0]
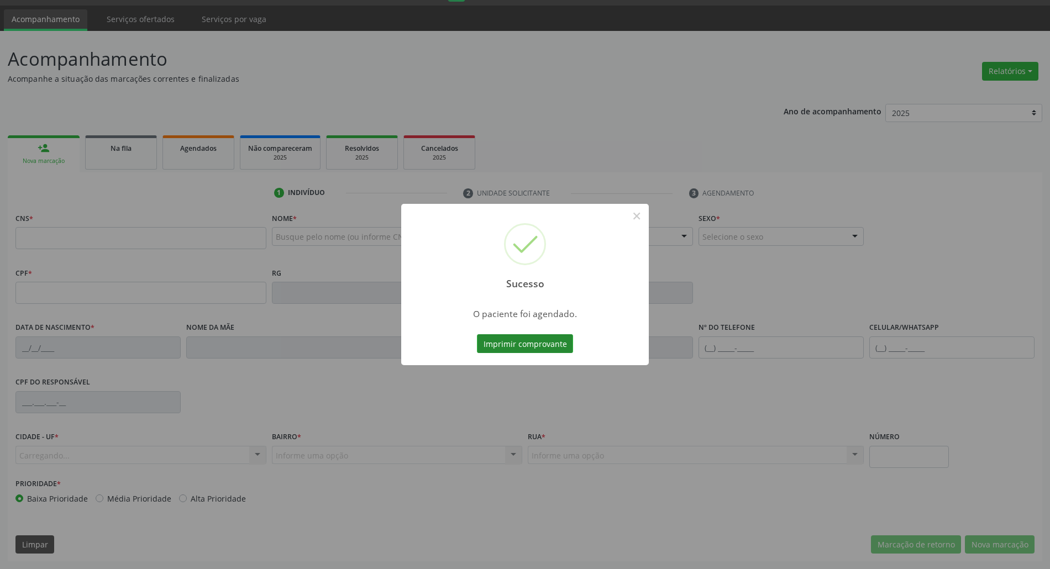
click at [502, 340] on button "Imprimir comprovante" at bounding box center [525, 343] width 96 height 19
